Goal: Task Accomplishment & Management: Use online tool/utility

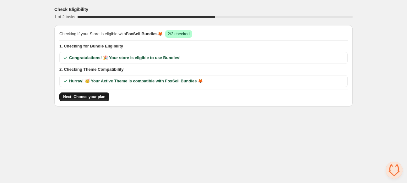
click at [96, 96] on span "Next: Choose your plan" at bounding box center [84, 96] width 42 height 5
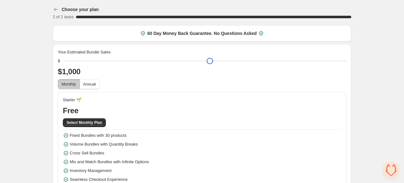
drag, startPoint x: 108, startPoint y: 61, endPoint x: 66, endPoint y: 63, distance: 41.8
type input "****"
click at [66, 63] on input "range" at bounding box center [205, 61] width 284 height 9
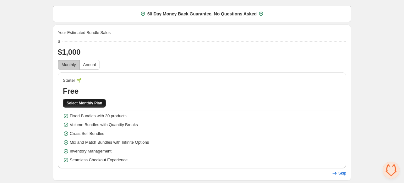
click at [86, 105] on span "Select Monthly Plan" at bounding box center [84, 103] width 35 height 5
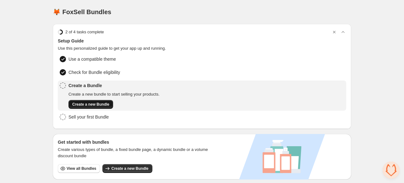
click at [102, 100] on button "Create a new Bundle" at bounding box center [90, 104] width 45 height 9
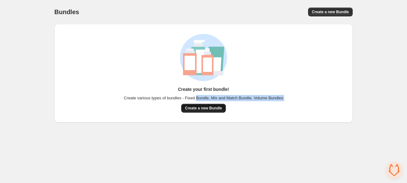
drag, startPoint x: 197, startPoint y: 101, endPoint x: 198, endPoint y: 105, distance: 3.7
click at [198, 105] on div "Create your first bundle! Create various types of bundles - Fixed Bundle, Mix a…" at bounding box center [203, 99] width 159 height 26
click at [198, 105] on button "Create a new Bundle" at bounding box center [203, 108] width 45 height 9
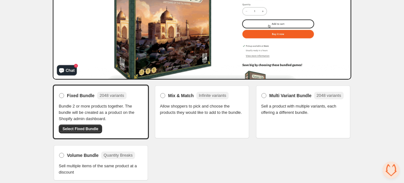
scroll to position [99, 0]
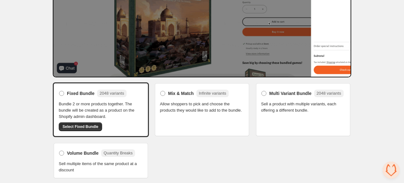
click at [186, 103] on span "Allow shoppers to pick and choose the products they would like to add to the bu…" at bounding box center [202, 107] width 84 height 13
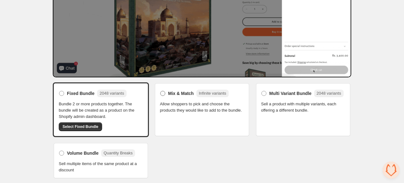
click at [161, 91] on span at bounding box center [162, 93] width 5 height 5
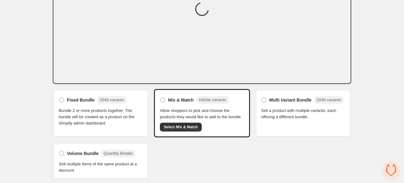
scroll to position [93, 0]
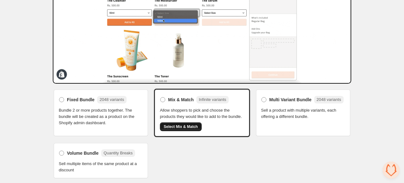
click at [186, 125] on span "Select Mix & Match" at bounding box center [181, 126] width 34 height 5
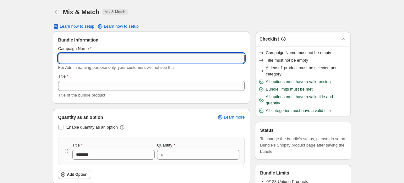
click at [84, 58] on input "Campaign Name" at bounding box center [151, 58] width 187 height 10
type input "*******"
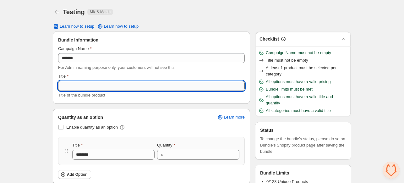
click at [77, 88] on input "Title" at bounding box center [151, 86] width 187 height 10
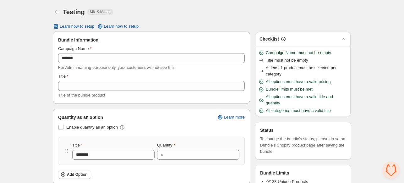
click at [77, 65] on span "For Admin naming purpose only, your customers will not see this" at bounding box center [116, 67] width 116 height 5
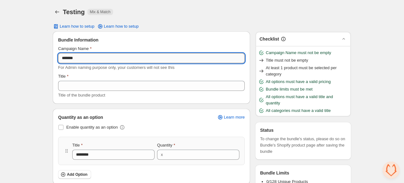
click at [77, 59] on input "*******" at bounding box center [151, 58] width 187 height 10
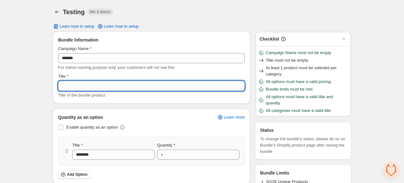
click at [74, 82] on input "Title" at bounding box center [151, 86] width 187 height 10
paste input "*******"
type input "*******"
click at [85, 99] on div "Bundle Information Campaign Name ******* For Admin naming purpose only, your cu…" at bounding box center [151, 68] width 197 height 72
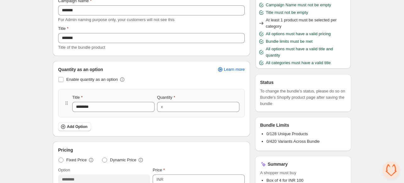
scroll to position [49, 0]
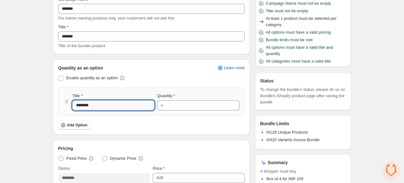
click at [97, 103] on input "********" at bounding box center [113, 105] width 82 height 10
type input "******"
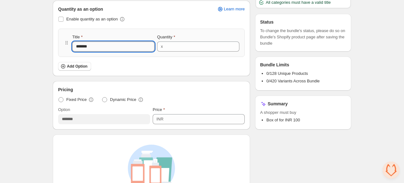
scroll to position [87, 0]
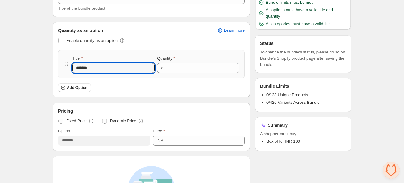
type input "********"
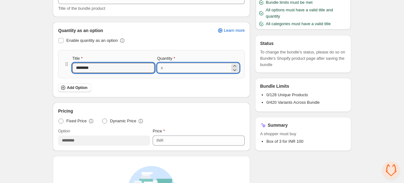
click at [172, 69] on input "*" at bounding box center [197, 68] width 65 height 10
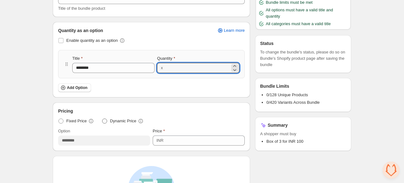
type input "*"
click at [104, 119] on span at bounding box center [104, 120] width 5 height 5
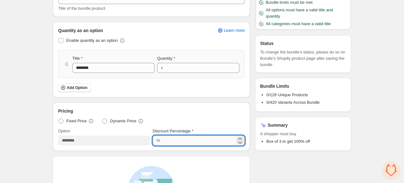
click at [165, 140] on input "***" at bounding box center [198, 140] width 73 height 10
type input "**"
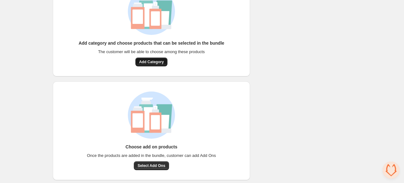
scroll to position [267, 0]
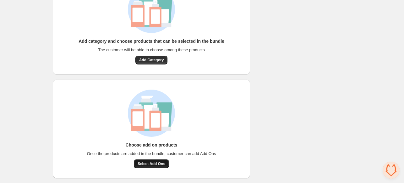
click at [152, 164] on span "Select Add Ons" at bounding box center [152, 163] width 28 height 5
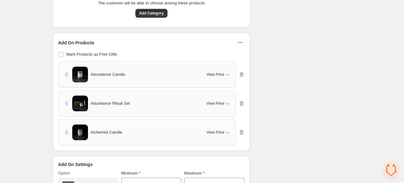
scroll to position [328, 0]
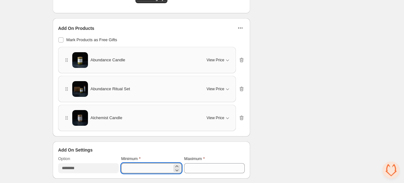
click at [123, 169] on input "*" at bounding box center [146, 168] width 51 height 10
type input "*"
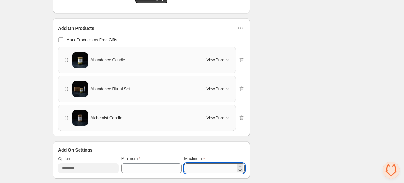
click at [186, 171] on input "*" at bounding box center [209, 168] width 51 height 10
type input "*"
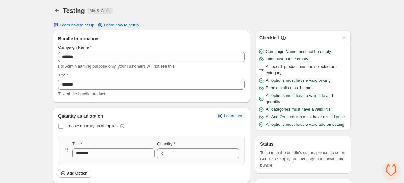
scroll to position [0, 0]
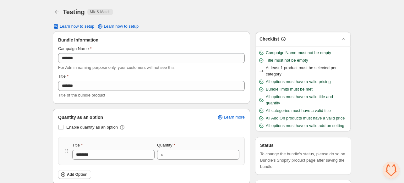
click at [270, 73] on span "At least 1 product must be selected per category" at bounding box center [307, 71] width 82 height 13
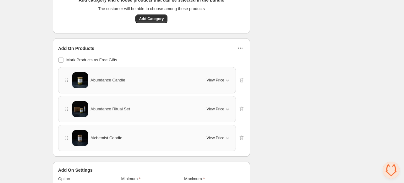
scroll to position [354, 0]
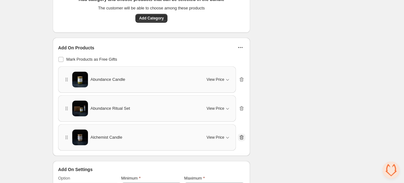
click at [244, 134] on icon "button" at bounding box center [241, 137] width 6 height 6
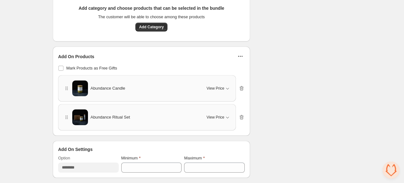
scroll to position [344, 0]
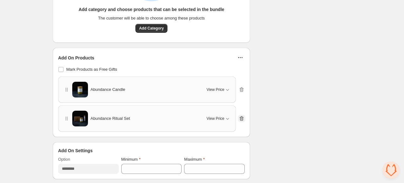
click at [239, 119] on icon "button" at bounding box center [241, 118] width 6 height 6
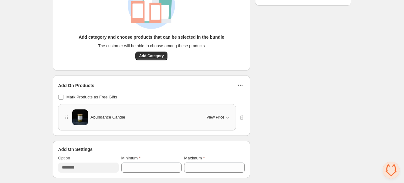
scroll to position [315, 0]
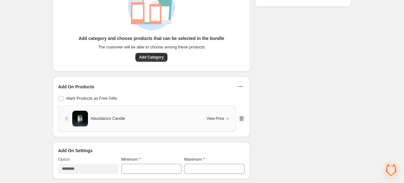
click at [239, 116] on icon "button" at bounding box center [241, 118] width 6 height 6
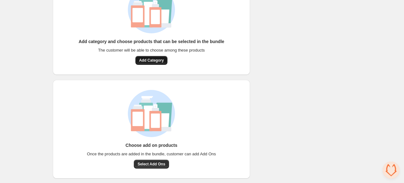
click at [151, 61] on span "Add Category" at bounding box center [151, 60] width 25 height 5
click at [151, 161] on span "Select Add Ons" at bounding box center [152, 163] width 28 height 5
click at [147, 164] on span "Select Add Ons" at bounding box center [152, 163] width 28 height 5
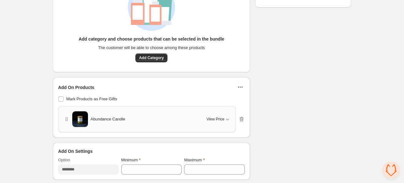
scroll to position [315, 0]
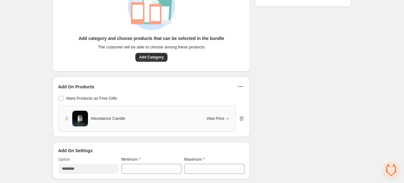
click at [240, 84] on icon "button" at bounding box center [240, 86] width 6 height 6
click at [238, 85] on icon "button" at bounding box center [240, 86] width 6 height 6
click at [231, 99] on div "Edit Products" at bounding box center [240, 99] width 32 height 6
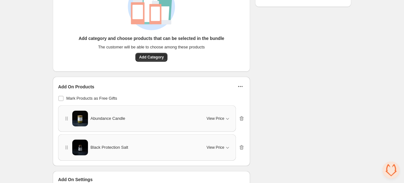
click at [240, 89] on button "button" at bounding box center [240, 86] width 9 height 9
click at [239, 96] on span "Edit Products" at bounding box center [244, 99] width 24 height 6
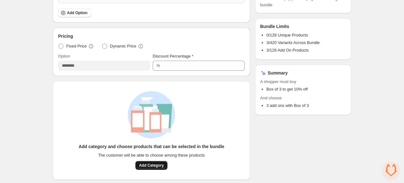
scroll to position [206, 0]
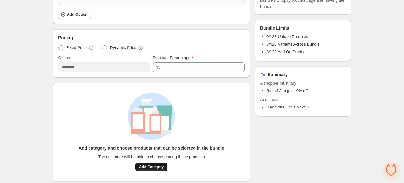
click at [157, 168] on span "Add Category" at bounding box center [151, 166] width 25 height 5
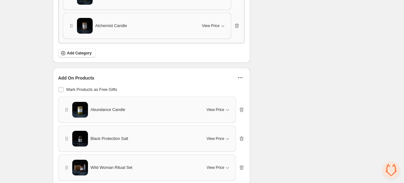
scroll to position [328, 0]
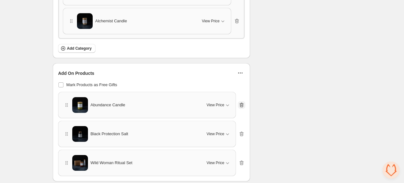
click at [241, 105] on icon "button" at bounding box center [241, 105] width 6 height 6
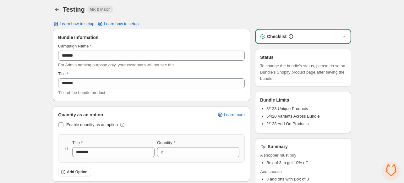
scroll to position [0, 0]
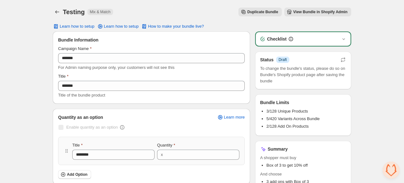
click at [302, 10] on span "View Bundle in Shopify Admin" at bounding box center [320, 11] width 54 height 5
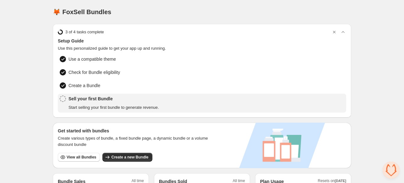
scroll to position [84, 0]
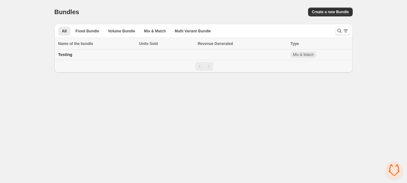
click at [77, 55] on div "Testing" at bounding box center [96, 55] width 77 height 6
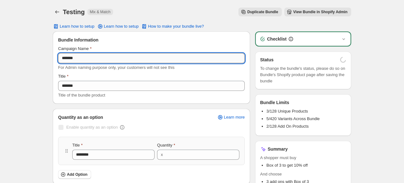
click at [121, 59] on input "*******" at bounding box center [151, 58] width 187 height 10
click at [300, 40] on div "Checklist" at bounding box center [302, 39] width 87 height 6
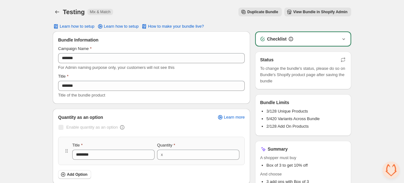
click at [343, 38] on icon "button" at bounding box center [344, 39] width 6 height 6
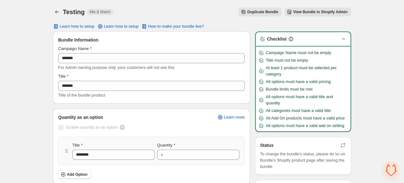
click at [343, 38] on icon "button" at bounding box center [343, 39] width 3 height 2
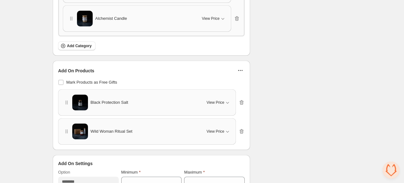
scroll to position [335, 0]
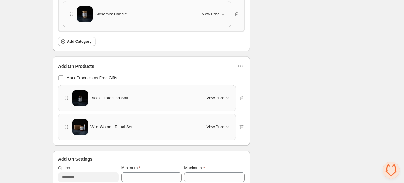
click at [247, 99] on div "Add On Products Mark Products as Free Gifts Black Protection Salt View Price Ca…" at bounding box center [151, 101] width 197 height 89
click at [243, 99] on icon "button" at bounding box center [241, 98] width 6 height 6
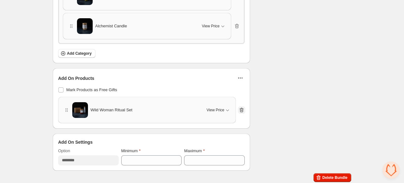
click at [242, 107] on icon "button" at bounding box center [241, 110] width 6 height 6
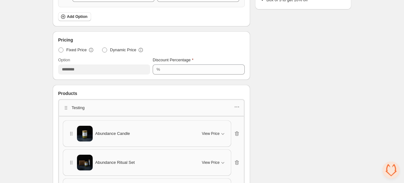
scroll to position [152, 0]
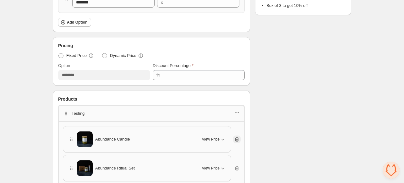
click at [237, 137] on icon "button" at bounding box center [237, 139] width 4 height 5
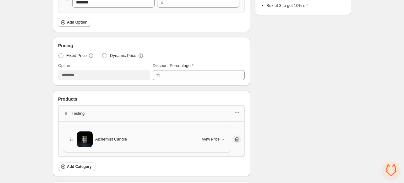
click at [237, 137] on icon "button" at bounding box center [237, 139] width 4 height 5
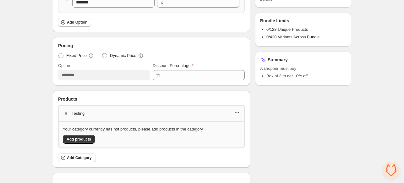
click at [240, 109] on div "Testing" at bounding box center [151, 113] width 187 height 17
click at [238, 111] on icon "button" at bounding box center [237, 112] width 6 height 6
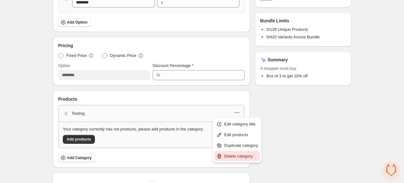
click at [235, 155] on span "Delete category" at bounding box center [241, 156] width 34 height 6
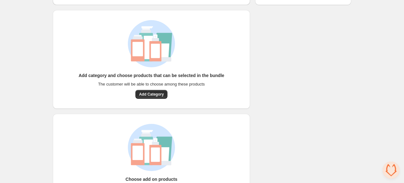
scroll to position [236, 0]
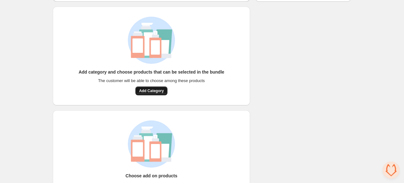
click at [150, 89] on span "Add Category" at bounding box center [151, 90] width 25 height 5
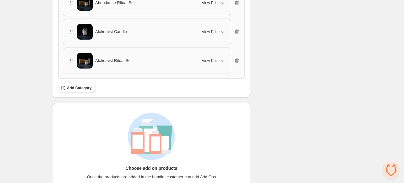
scroll to position [348, 0]
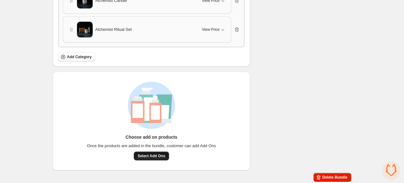
click at [155, 154] on span "Select Add Ons" at bounding box center [152, 155] width 28 height 5
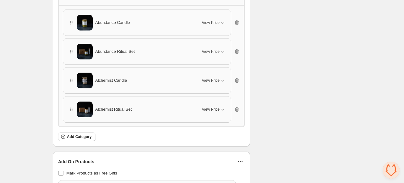
scroll to position [410, 0]
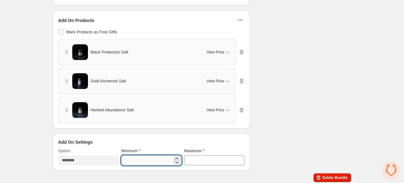
click at [124, 155] on input "*" at bounding box center [146, 160] width 51 height 10
type input "*"
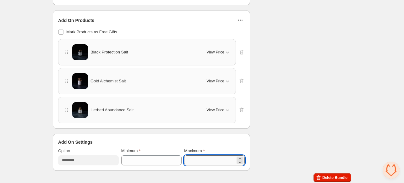
click at [197, 159] on input "*" at bounding box center [209, 160] width 51 height 10
type input "*"
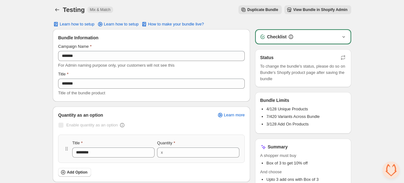
scroll to position [0, 0]
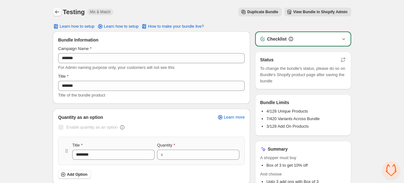
click at [58, 10] on icon "Back" at bounding box center [57, 12] width 6 height 6
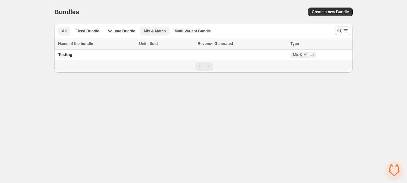
click at [150, 29] on span "Mix & Match" at bounding box center [155, 31] width 22 height 5
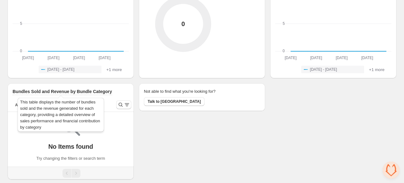
scroll to position [97, 0]
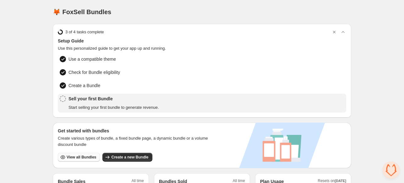
click at [84, 157] on span "View all Bundles" at bounding box center [82, 157] width 30 height 5
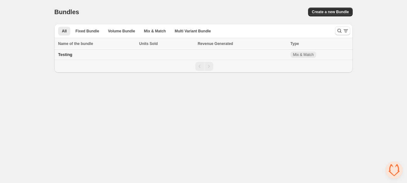
click at [65, 55] on span "Testing" at bounding box center [65, 54] width 14 height 5
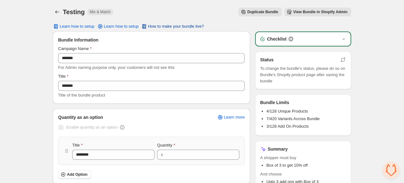
click at [176, 27] on span "How to make your bundle live?" at bounding box center [176, 26] width 56 height 5
click at [317, 8] on button "View Bundle in Shopify Admin" at bounding box center [317, 12] width 67 height 9
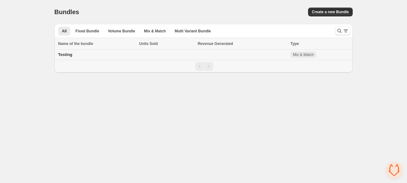
click at [90, 56] on div "Testing" at bounding box center [96, 55] width 77 height 6
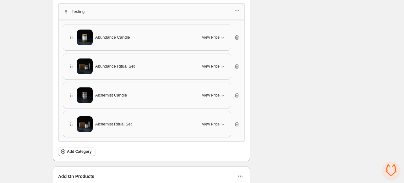
scroll to position [410, 0]
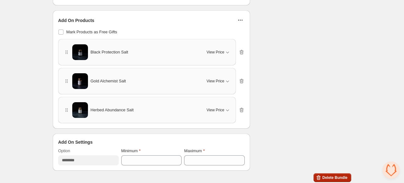
click at [322, 174] on icon "button" at bounding box center [318, 177] width 6 height 6
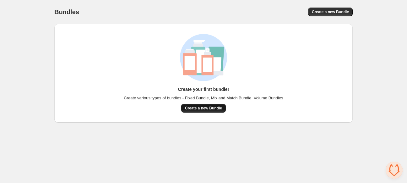
click at [211, 106] on span "Create a new Bundle" at bounding box center [203, 108] width 37 height 5
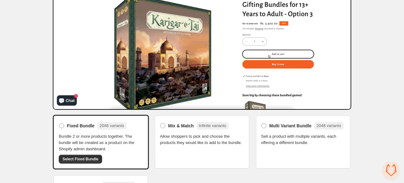
scroll to position [63, 0]
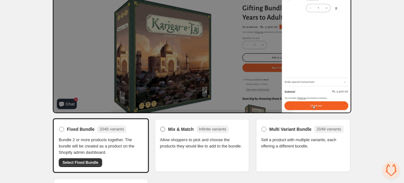
click at [162, 128] on span at bounding box center [162, 129] width 5 height 5
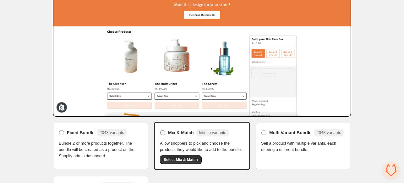
scroll to position [93, 0]
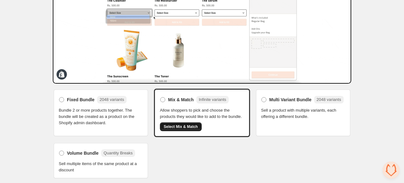
click at [190, 124] on span "Select Mix & Match" at bounding box center [181, 126] width 34 height 5
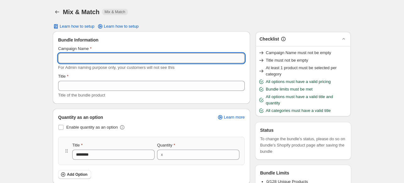
click at [85, 59] on input "Campaign Name" at bounding box center [151, 58] width 187 height 10
type input "****"
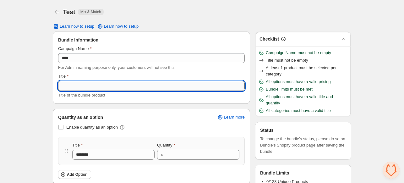
click at [78, 87] on input "Title" at bounding box center [151, 86] width 187 height 10
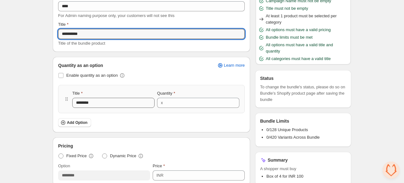
scroll to position [54, 0]
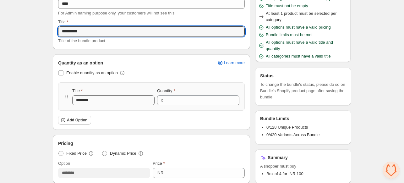
type input "**********"
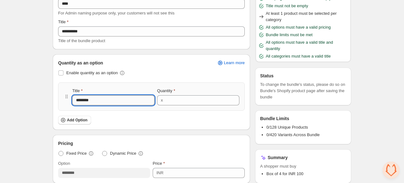
click at [100, 99] on input "********" at bounding box center [113, 100] width 82 height 10
type input "******"
type input "********"
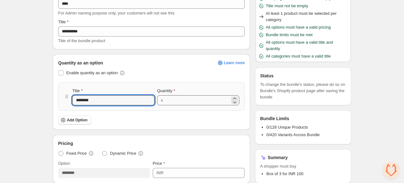
type input "********"
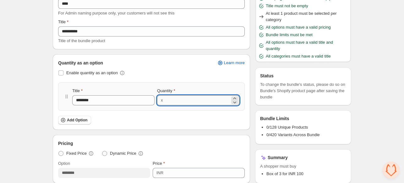
click at [180, 100] on input "*" at bounding box center [197, 100] width 65 height 10
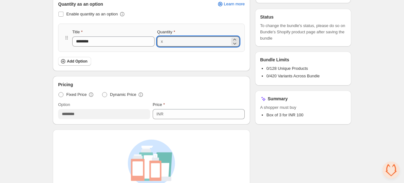
scroll to position [130, 0]
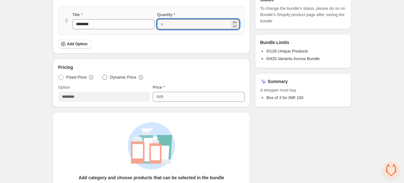
type input "*"
click at [105, 75] on span at bounding box center [104, 77] width 5 height 5
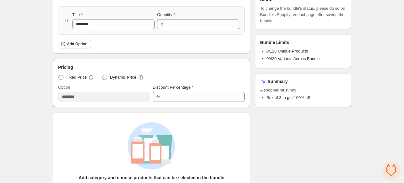
click at [75, 74] on span "Fixed Price" at bounding box center [76, 77] width 20 height 6
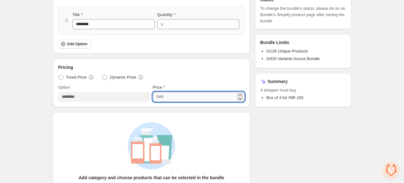
click at [167, 98] on input "***" at bounding box center [200, 97] width 70 height 10
click at [110, 76] on span "Dynamic Price" at bounding box center [123, 77] width 26 height 6
click at [173, 100] on input "***" at bounding box center [198, 97] width 73 height 10
type input "**"
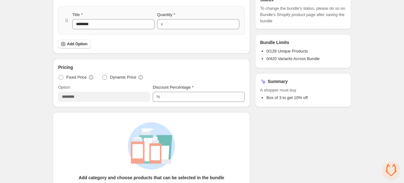
click at [220, 147] on div "Add category and choose products that can be selected in the bundle The custome…" at bounding box center [151, 161] width 177 height 79
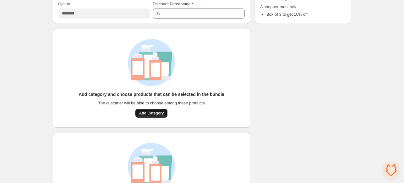
scroll to position [214, 0]
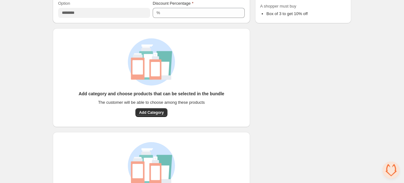
click at [160, 107] on div "Add category and choose products that can be selected in the bundle The custome…" at bounding box center [152, 103] width 146 height 26
click at [150, 112] on span "Add Category" at bounding box center [151, 112] width 25 height 5
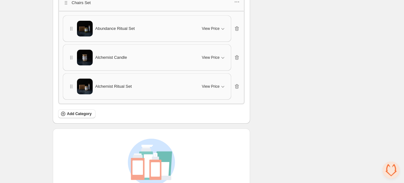
scroll to position [311, 0]
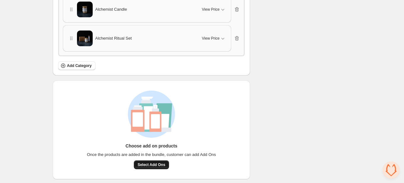
click at [160, 163] on span "Select Add Ons" at bounding box center [152, 164] width 28 height 5
click at [152, 164] on span "Select Add Ons" at bounding box center [152, 164] width 28 height 5
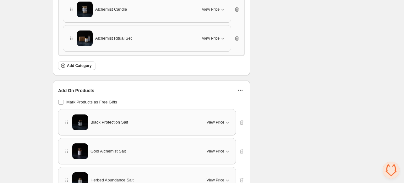
scroll to position [372, 0]
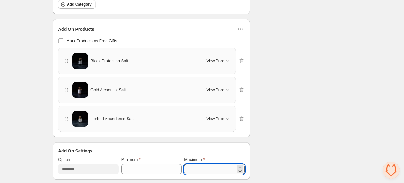
drag, startPoint x: 208, startPoint y: 173, endPoint x: 211, endPoint y: 167, distance: 7.4
click at [211, 167] on div "Add On Settings Option ******** Minimum * Maximum *" at bounding box center [151, 161] width 197 height 36
click at [211, 167] on input "*" at bounding box center [209, 169] width 51 height 10
type input "*"
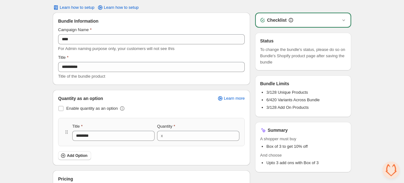
scroll to position [0, 0]
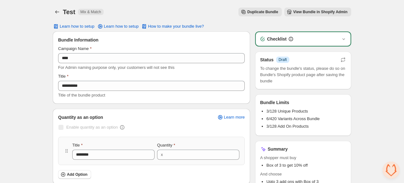
click at [304, 12] on span "View Bundle in Shopify Admin" at bounding box center [320, 11] width 54 height 5
